Goal: Task Accomplishment & Management: Complete application form

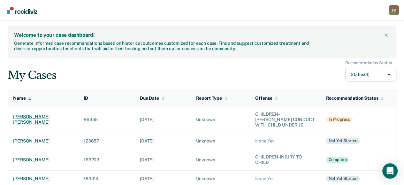
click at [47, 118] on div "[PERSON_NAME] [PERSON_NAME]" at bounding box center [43, 119] width 60 height 11
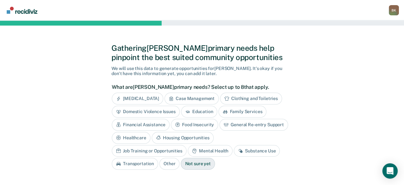
click at [195, 112] on div "Education" at bounding box center [199, 112] width 36 height 12
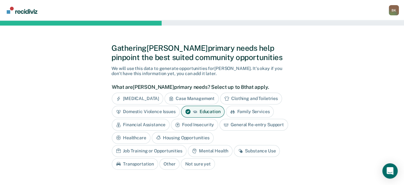
click at [167, 111] on div "Domestic Violence Issues" at bounding box center [146, 112] width 68 height 12
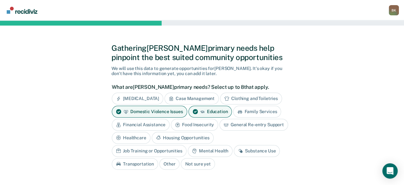
click at [178, 135] on div "Housing Opportunities" at bounding box center [183, 138] width 62 height 12
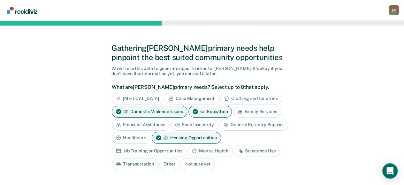
click at [258, 148] on div "Substance Use" at bounding box center [257, 151] width 46 height 12
click at [195, 93] on div "Case Management" at bounding box center [191, 99] width 54 height 12
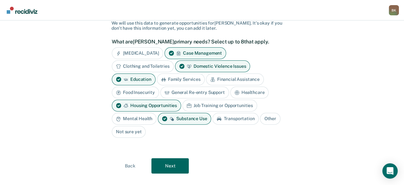
scroll to position [46, 0]
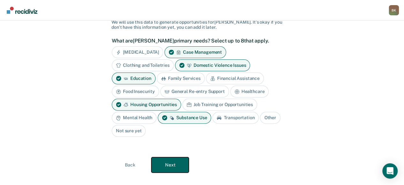
click at [171, 160] on button "Next" at bounding box center [169, 164] width 37 height 15
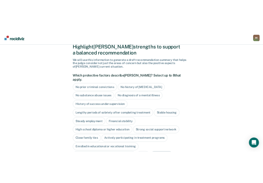
scroll to position [0, 0]
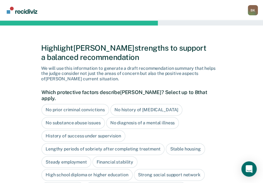
click at [157, 117] on div "No diagnosis of a mental illness" at bounding box center [142, 123] width 73 height 12
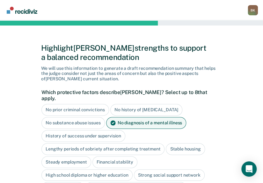
click at [114, 156] on div "Financial stability" at bounding box center [115, 162] width 45 height 12
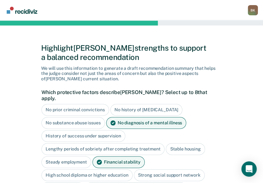
click at [57, 156] on div "Steady employment" at bounding box center [66, 162] width 50 height 12
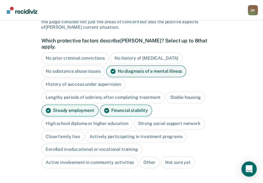
scroll to position [52, 0]
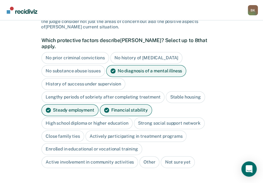
click at [94, 117] on div "High school diploma or higher education" at bounding box center [86, 123] width 91 height 12
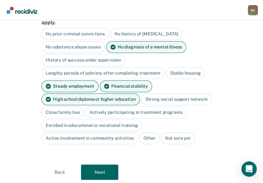
scroll to position [78, 0]
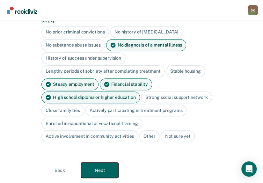
click at [91, 163] on button "Next" at bounding box center [99, 170] width 37 height 15
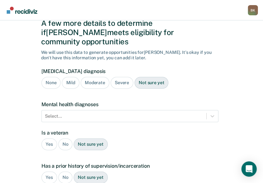
scroll to position [24, 0]
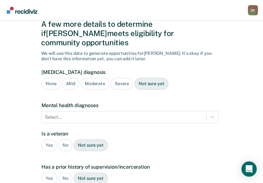
click at [53, 78] on div "None" at bounding box center [50, 84] width 19 height 12
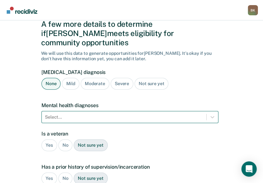
scroll to position [56, 0]
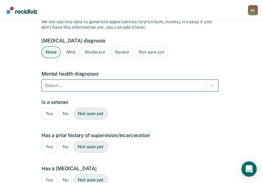
click at [98, 92] on div "Select..." at bounding box center [129, 85] width 177 height 12
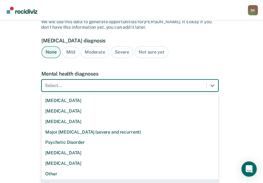
click at [63, 179] on div "None" at bounding box center [129, 184] width 177 height 11
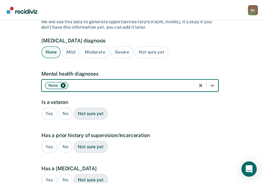
click at [65, 108] on div "No" at bounding box center [65, 114] width 14 height 12
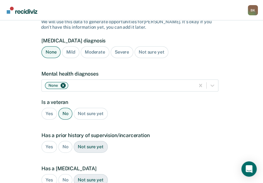
click at [45, 141] on div "Yes" at bounding box center [49, 147] width 16 height 12
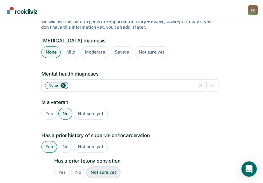
click at [59, 167] on div "Yes" at bounding box center [62, 173] width 16 height 12
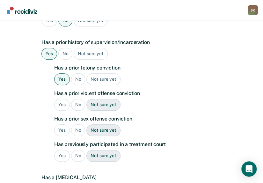
scroll to position [150, 0]
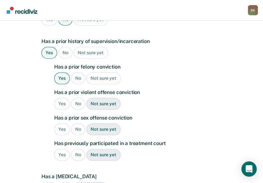
click at [78, 98] on div "No" at bounding box center [78, 104] width 14 height 12
click at [78, 123] on div "No" at bounding box center [78, 129] width 14 height 12
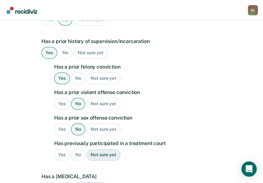
click at [79, 149] on div "No" at bounding box center [78, 155] width 14 height 12
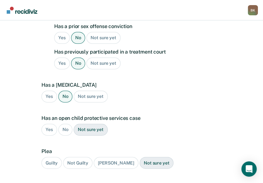
scroll to position [242, 0]
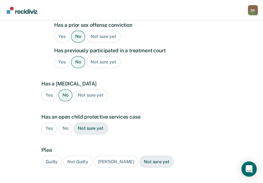
click at [48, 123] on div "Yes" at bounding box center [49, 129] width 16 height 12
click at [52, 156] on div "Guilty" at bounding box center [51, 162] width 20 height 12
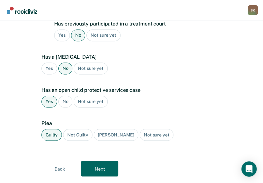
scroll to position [269, 0]
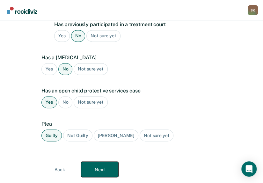
click at [100, 162] on button "Next" at bounding box center [99, 169] width 37 height 15
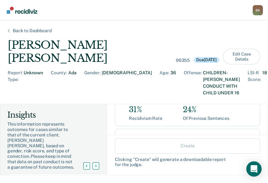
scroll to position [82, 0]
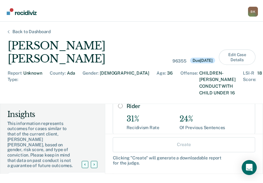
scroll to position [92, 0]
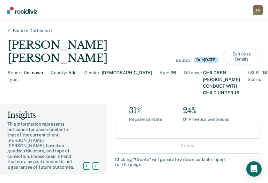
click at [120, 136] on input "Term" at bounding box center [122, 138] width 5 height 5
radio input "true"
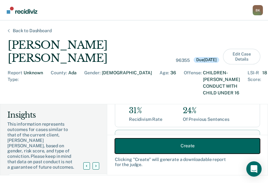
click at [184, 144] on button "Create" at bounding box center [187, 145] width 145 height 15
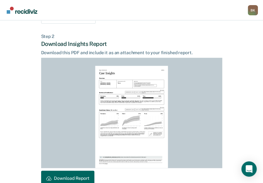
scroll to position [181, 0]
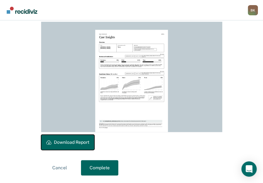
click at [61, 141] on button "Download Report" at bounding box center [67, 142] width 53 height 15
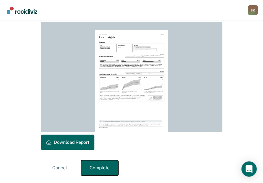
click at [107, 167] on button "Complete" at bounding box center [99, 167] width 37 height 15
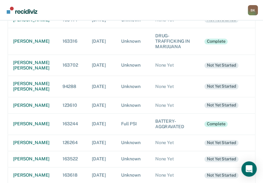
scroll to position [175, 0]
